Goal: Information Seeking & Learning: Check status

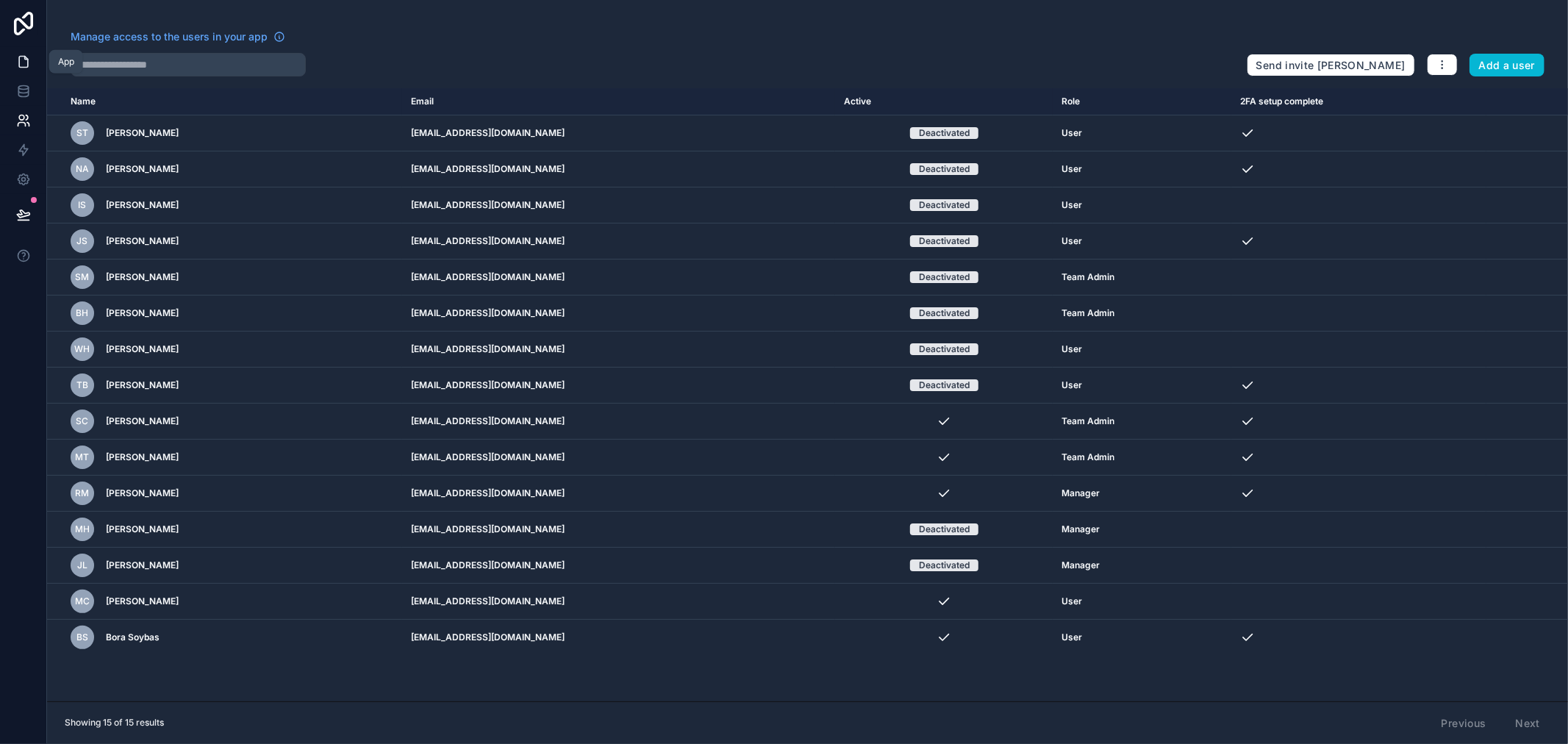
click at [24, 57] on icon at bounding box center [23, 62] width 8 height 11
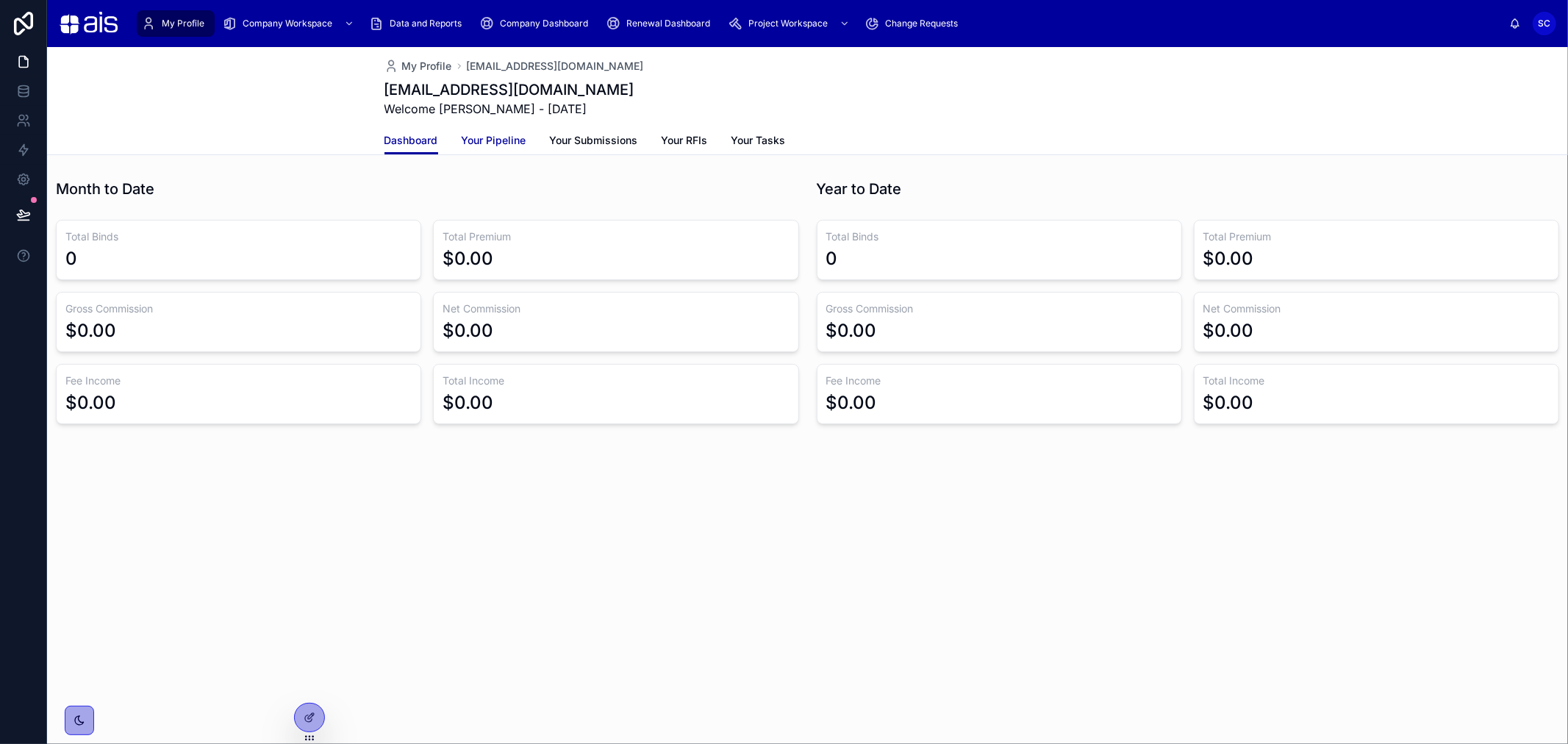
click at [498, 141] on span "Your Pipeline" at bounding box center [494, 140] width 65 height 15
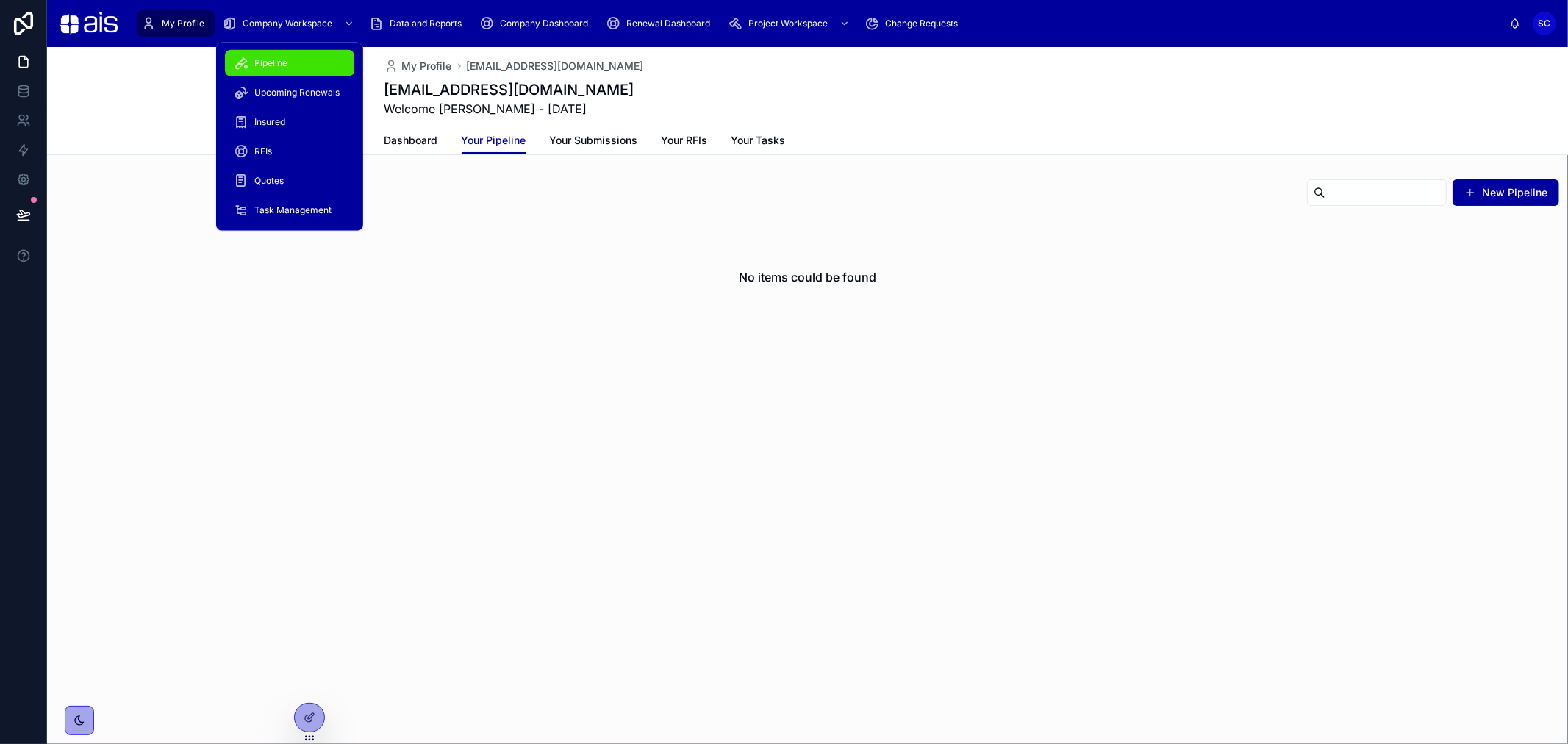
click at [287, 63] on span "Pipeline" at bounding box center [271, 63] width 33 height 12
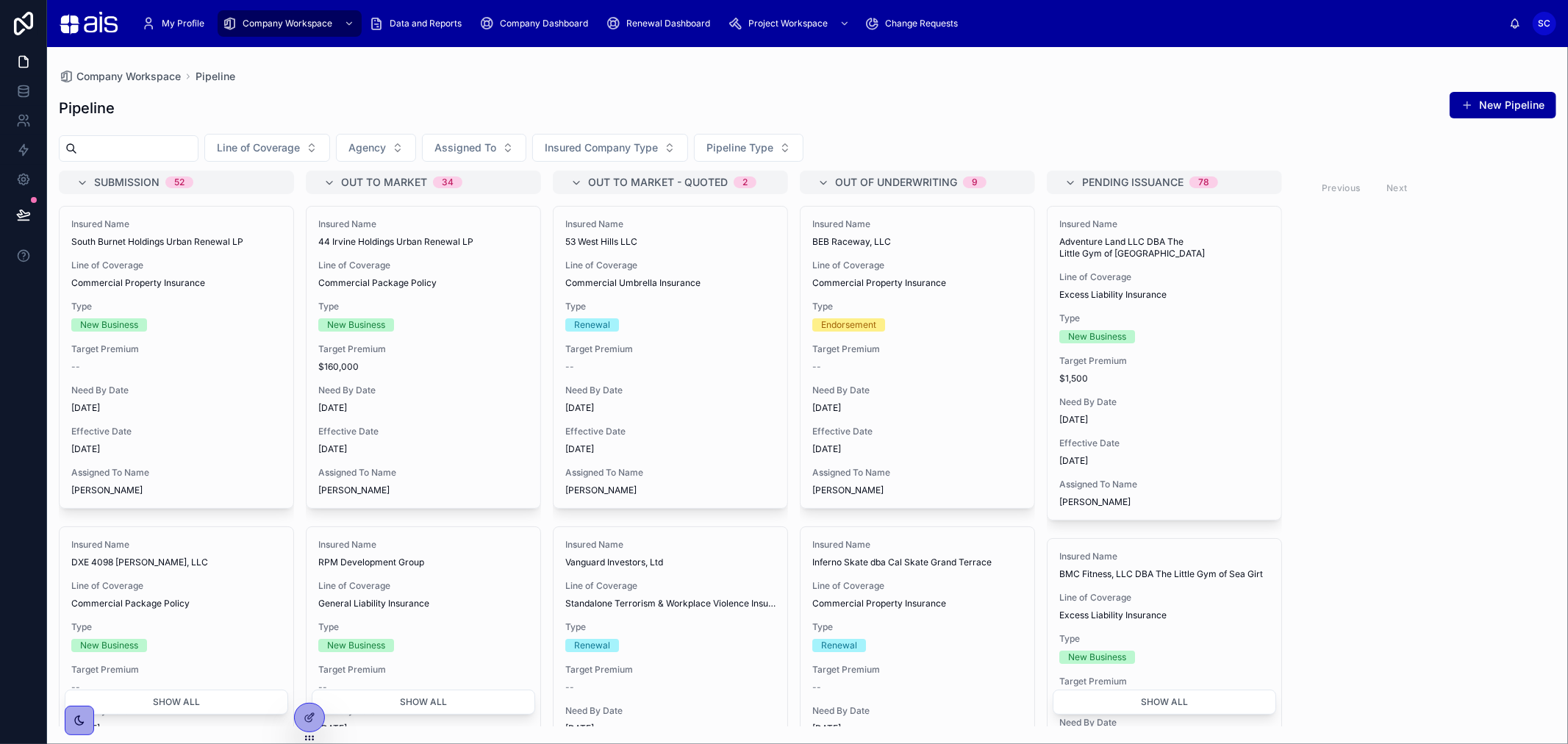
click at [150, 140] on input "text" at bounding box center [137, 149] width 121 height 20
type input "*****"
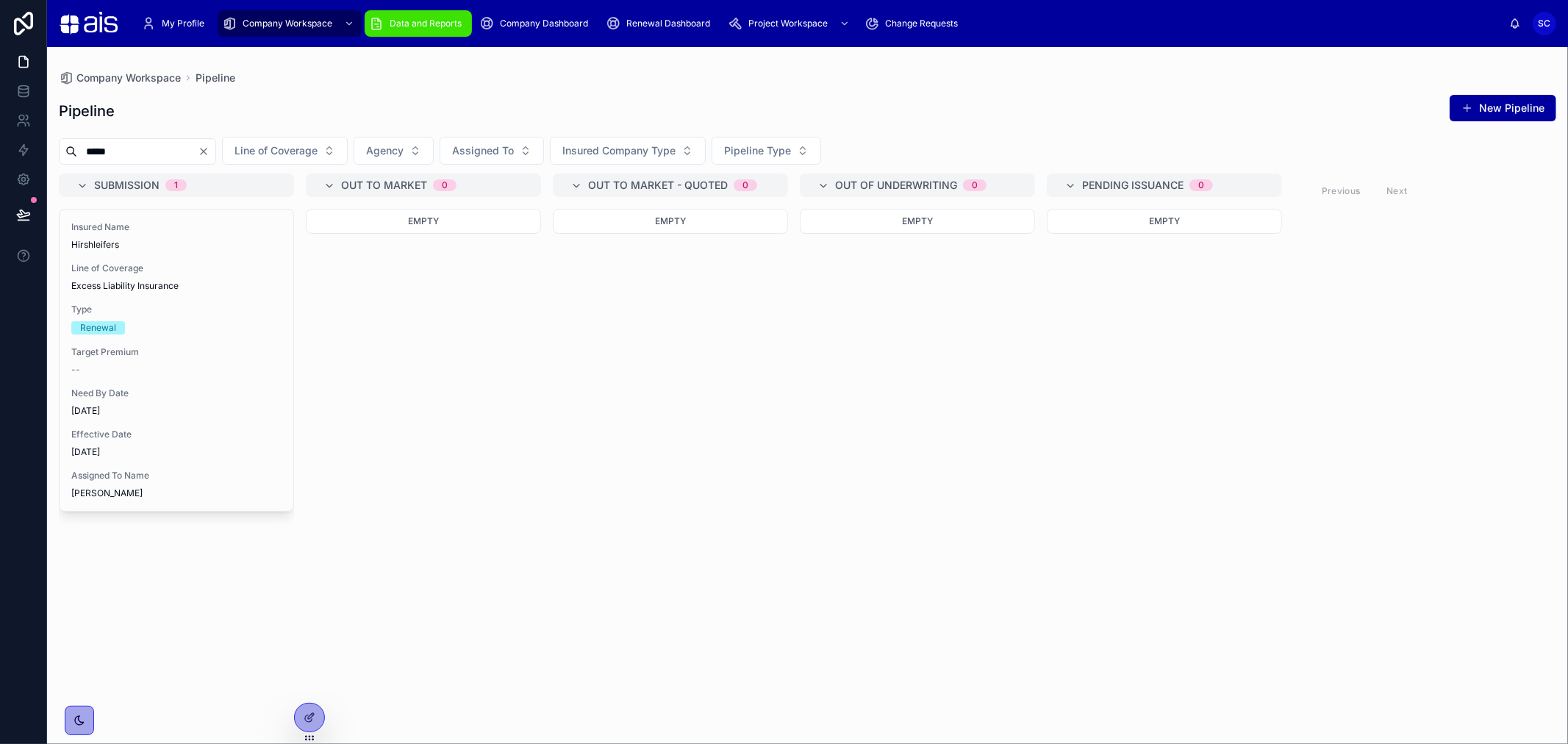
click at [396, 26] on span "Data and Reports" at bounding box center [425, 23] width 72 height 12
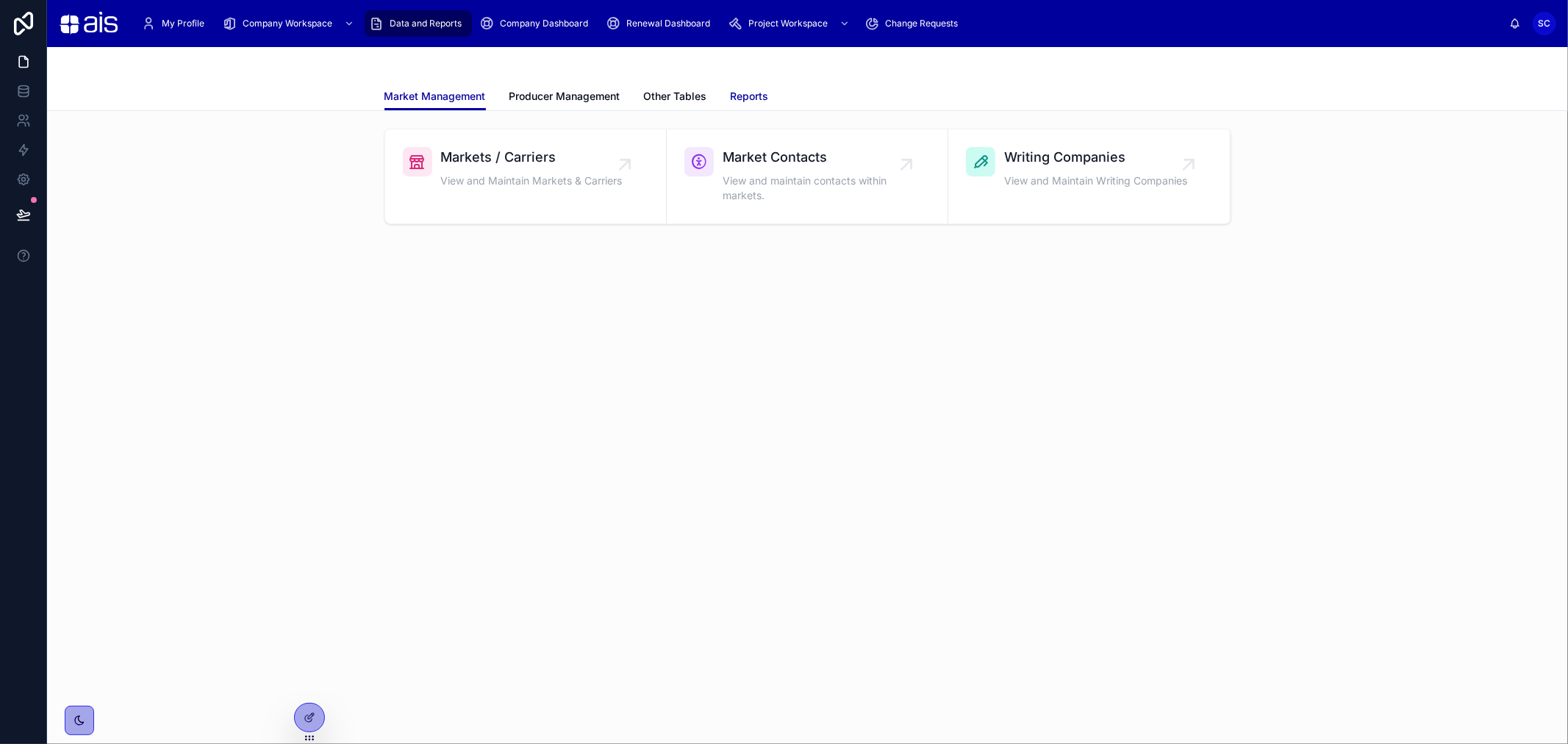
click at [755, 104] on link "Reports" at bounding box center [749, 98] width 38 height 30
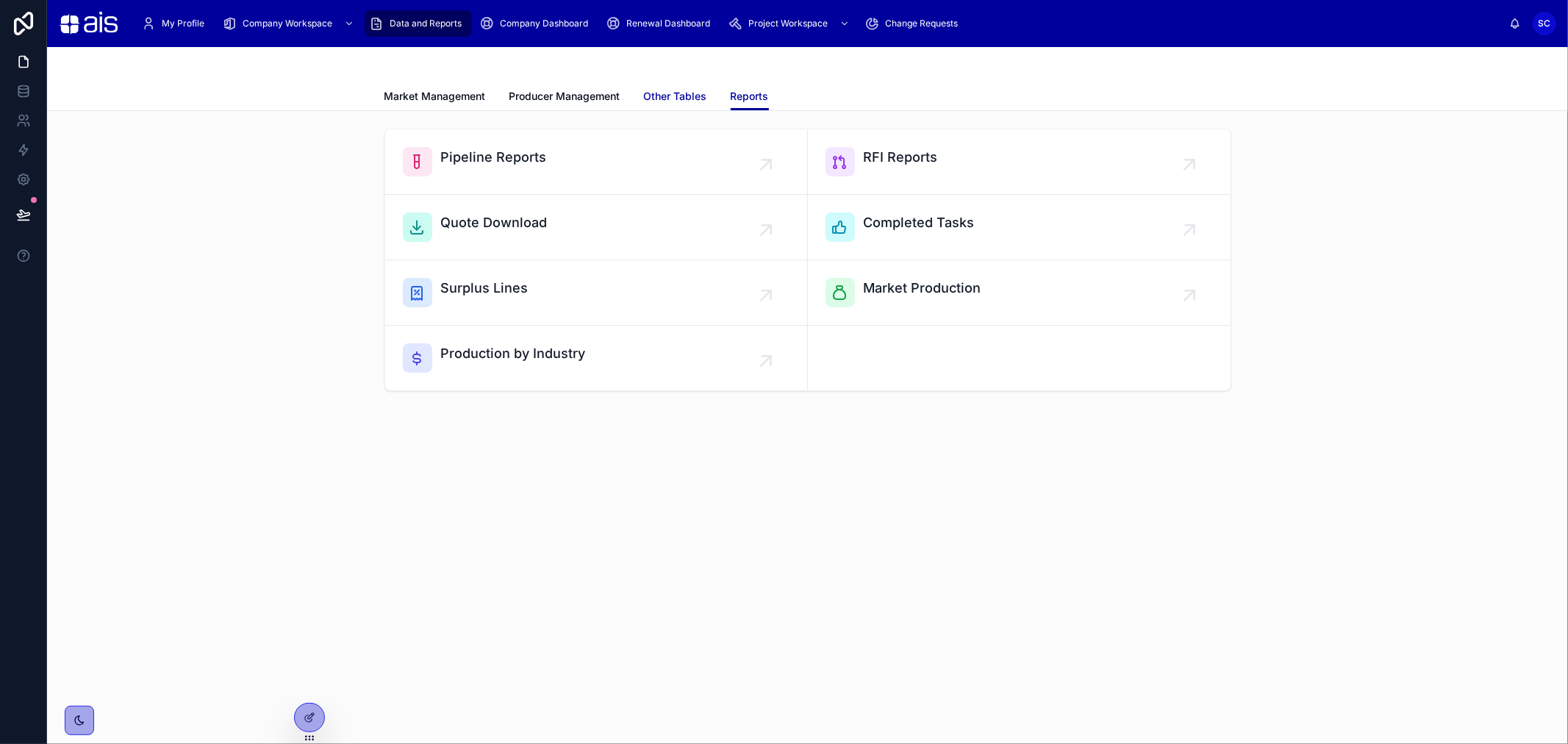
click at [672, 90] on span "Other Tables" at bounding box center [675, 97] width 63 height 15
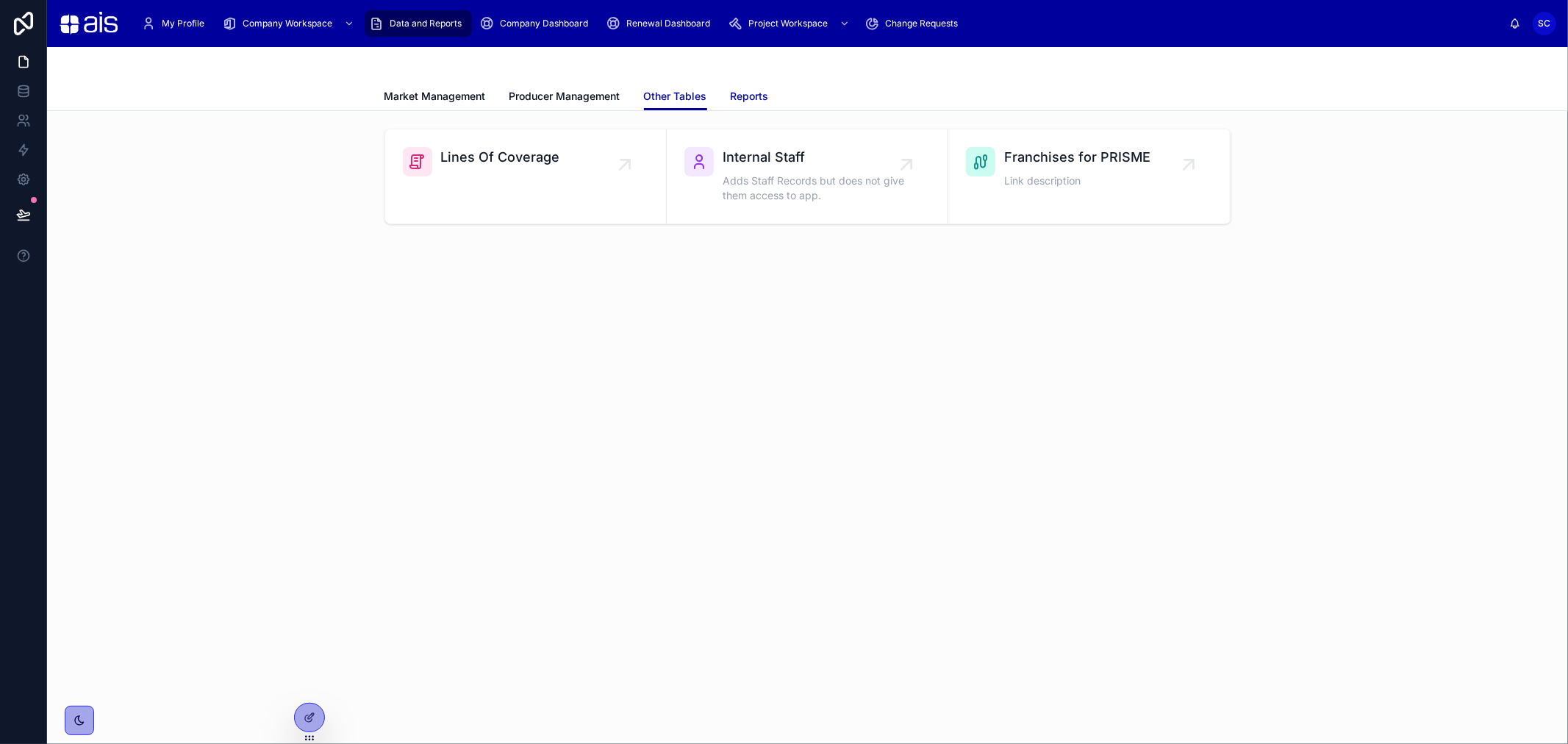
click at [738, 93] on span "Reports" at bounding box center [749, 97] width 38 height 15
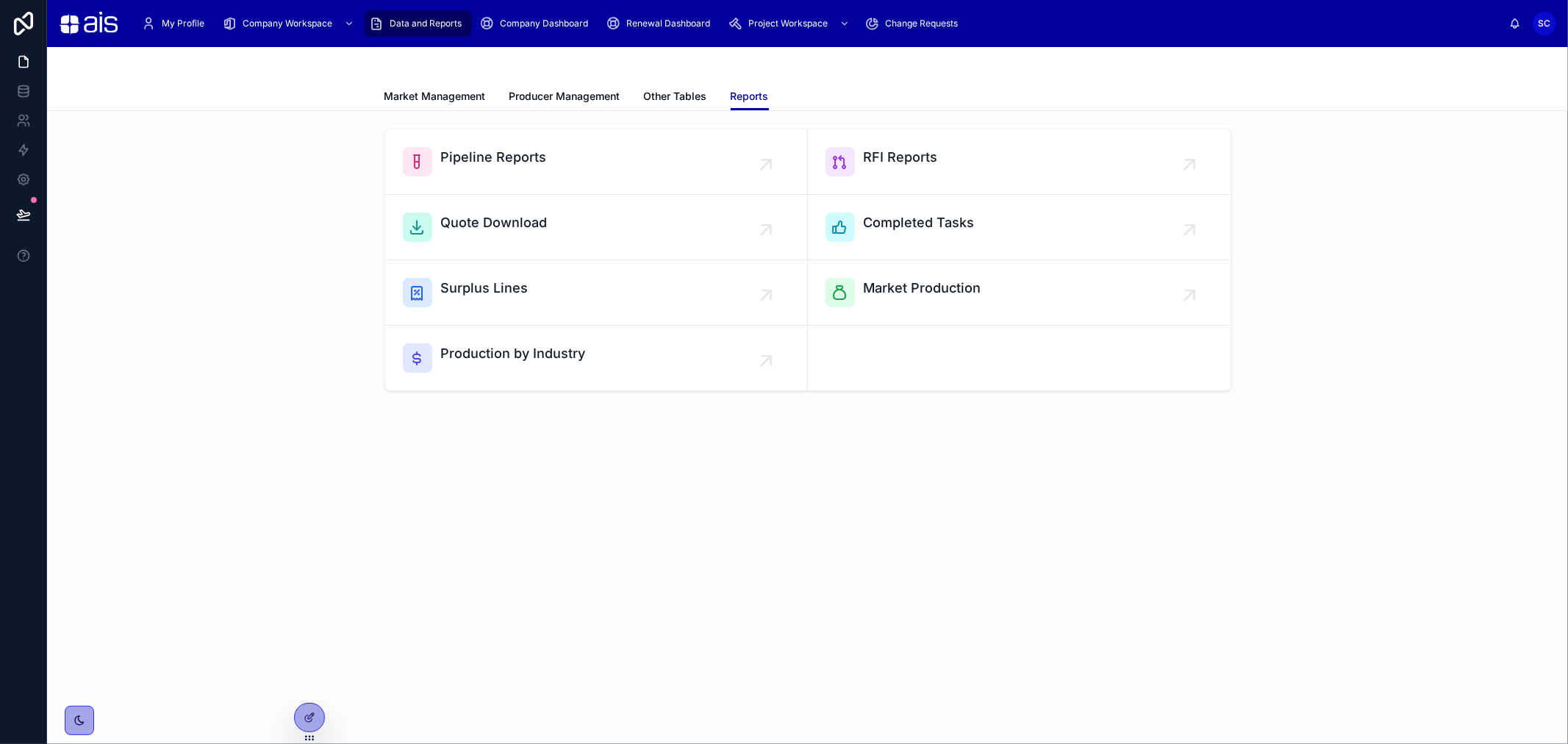
click at [501, 162] on span "Pipeline Reports" at bounding box center [494, 157] width 106 height 20
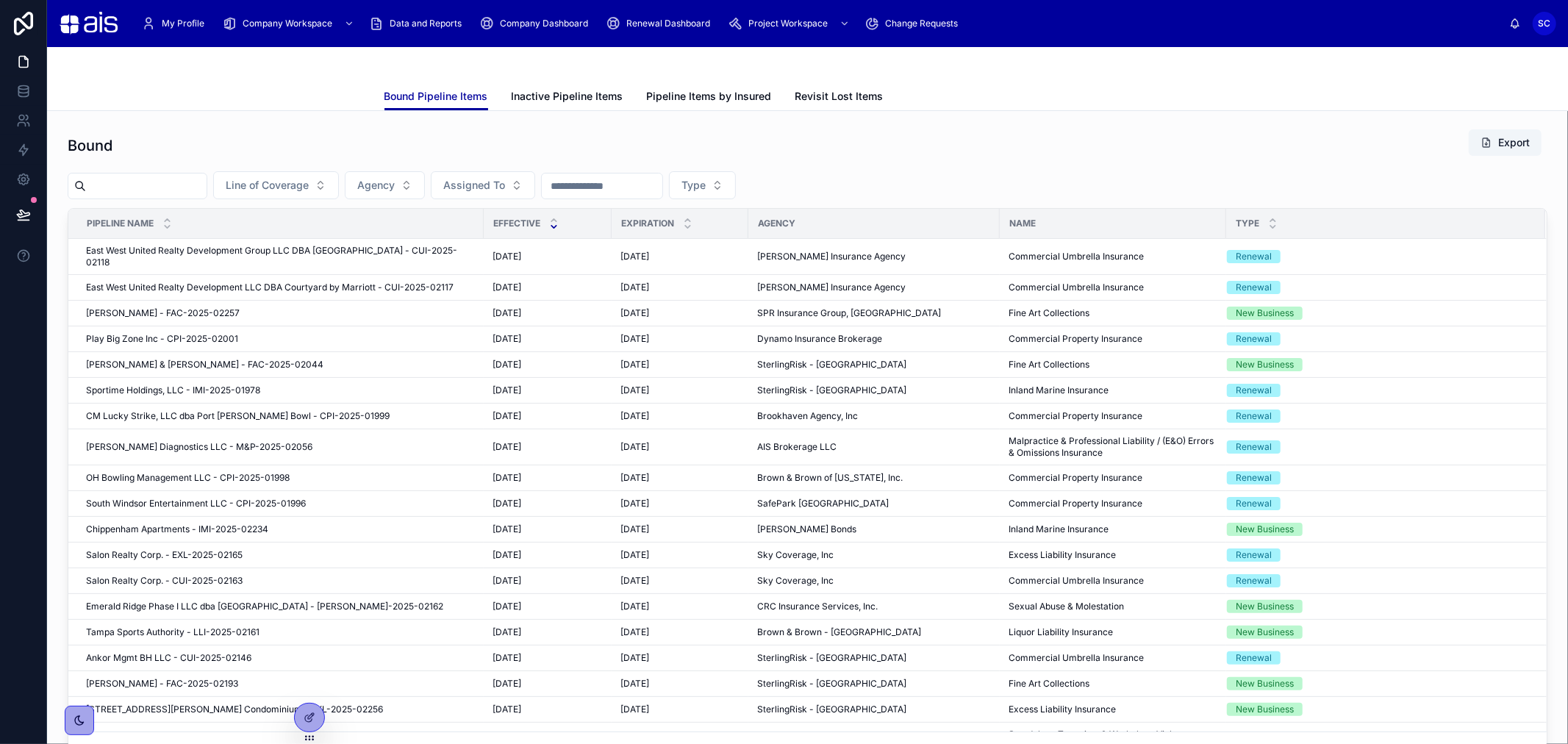
click at [179, 187] on input "text" at bounding box center [147, 186] width 121 height 20
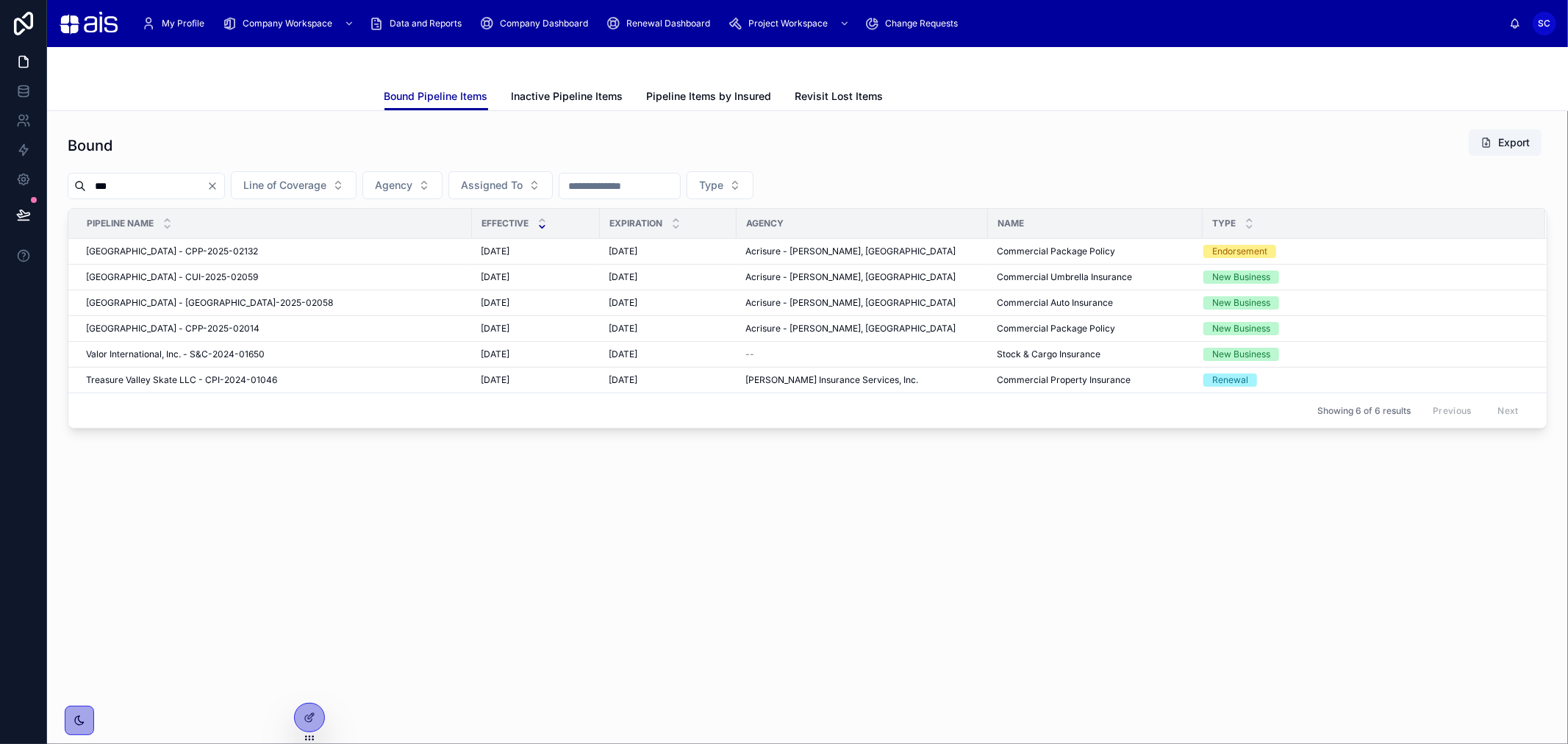
type input "***"
